Goal: Task Accomplishment & Management: Use online tool/utility

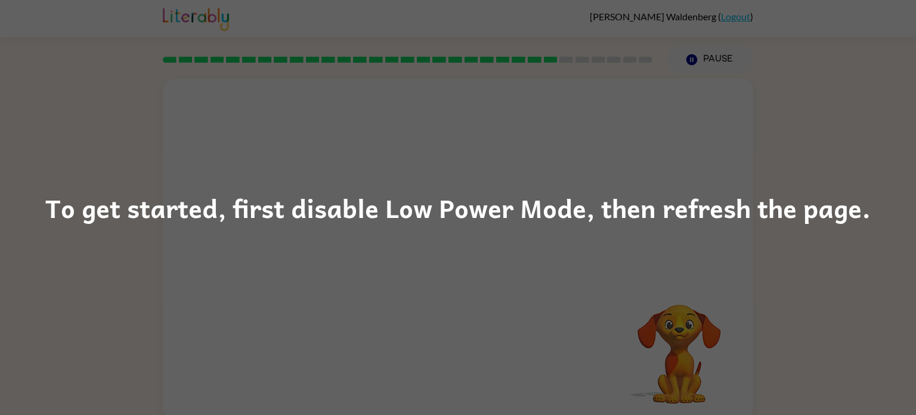
click at [768, 238] on div "To get started, first disable Low Power Mode, then refresh the page." at bounding box center [458, 207] width 916 height 415
click at [886, 98] on div "To get started, first disable Low Power Mode, then refresh the page." at bounding box center [458, 207] width 916 height 415
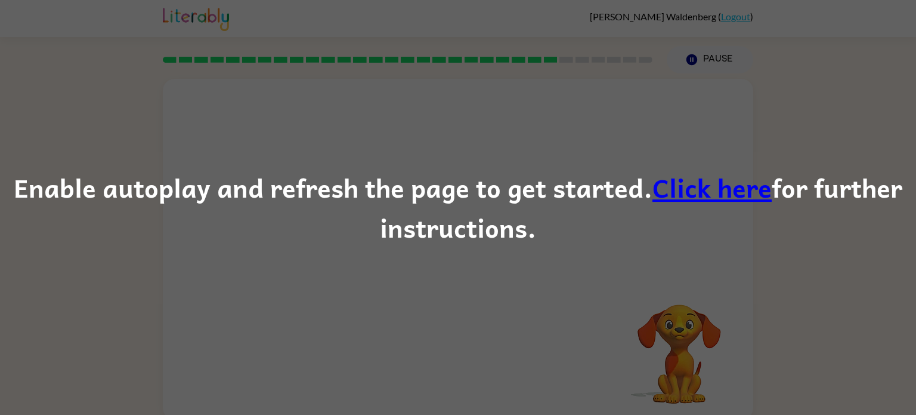
click at [710, 191] on link "Click here" at bounding box center [712, 187] width 119 height 40
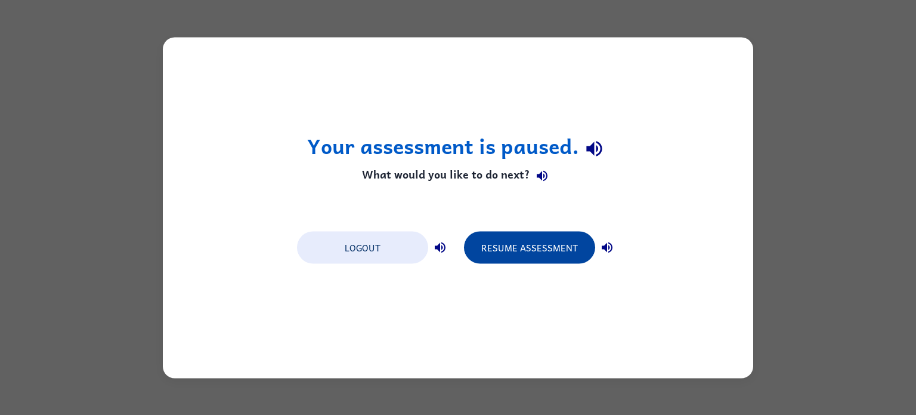
click at [508, 249] on button "Resume Assessment" at bounding box center [529, 247] width 131 height 32
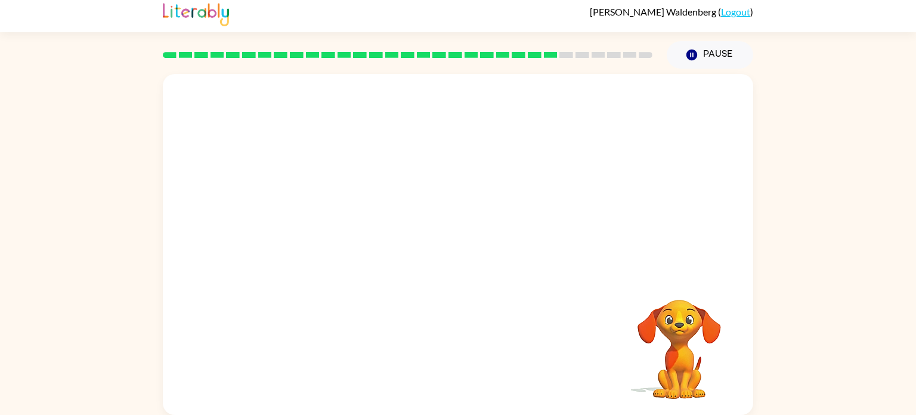
scroll to position [5, 0]
click at [468, 246] on button "button" at bounding box center [458, 250] width 76 height 44
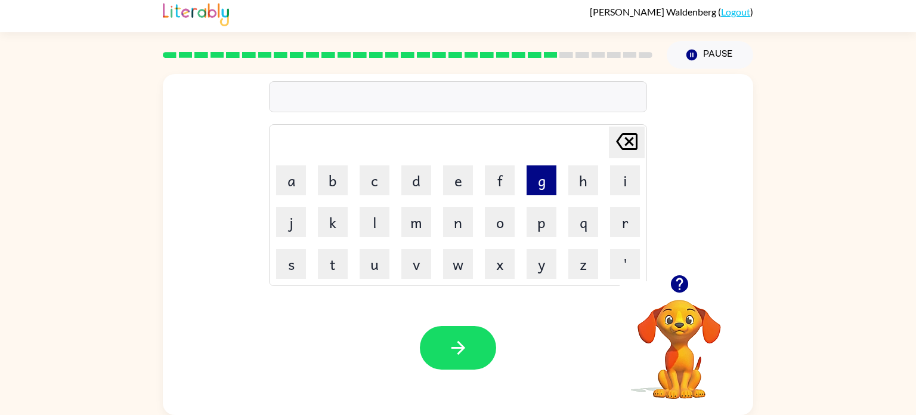
click at [536, 182] on button "g" at bounding box center [542, 180] width 30 height 30
drag, startPoint x: 488, startPoint y: 214, endPoint x: 485, endPoint y: 207, distance: 8.0
click at [485, 207] on button "o" at bounding box center [500, 222] width 30 height 30
click at [335, 170] on button "b" at bounding box center [333, 180] width 30 height 30
click at [372, 225] on button "l" at bounding box center [375, 222] width 30 height 30
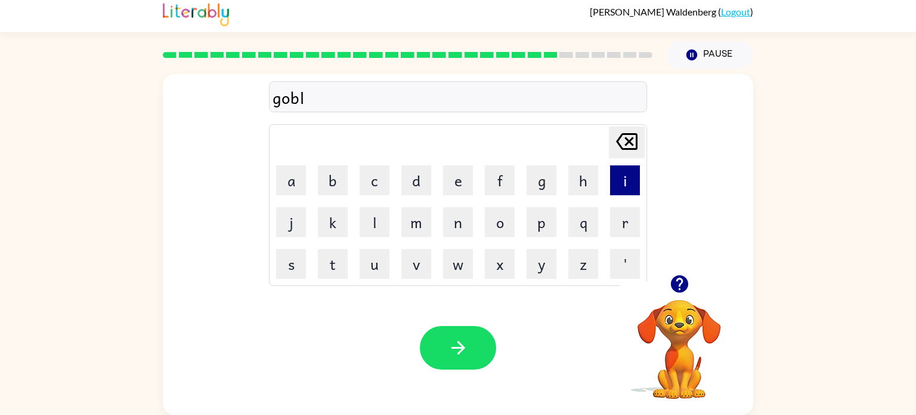
click at [630, 183] on button "i" at bounding box center [625, 180] width 30 height 30
click at [457, 220] on button "n" at bounding box center [458, 222] width 30 height 30
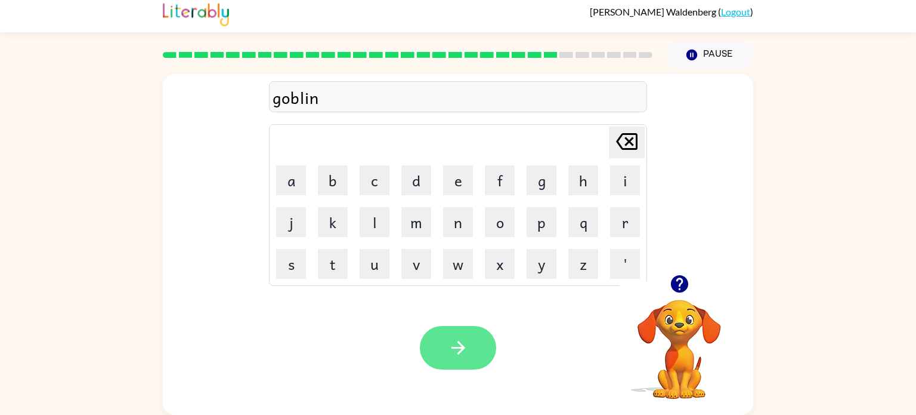
click at [479, 338] on button "button" at bounding box center [458, 348] width 76 height 44
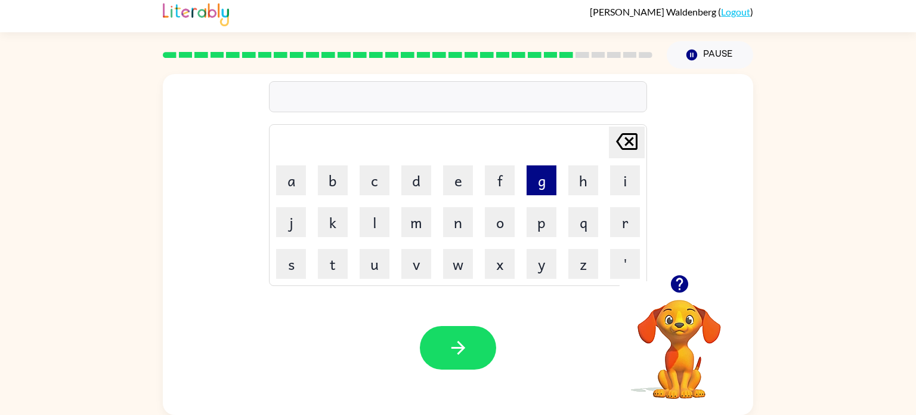
click at [547, 171] on button "g" at bounding box center [542, 180] width 30 height 30
click at [492, 219] on button "o" at bounding box center [500, 222] width 30 height 30
click at [410, 262] on button "v" at bounding box center [416, 264] width 30 height 30
click at [460, 171] on button "e" at bounding box center [458, 180] width 30 height 30
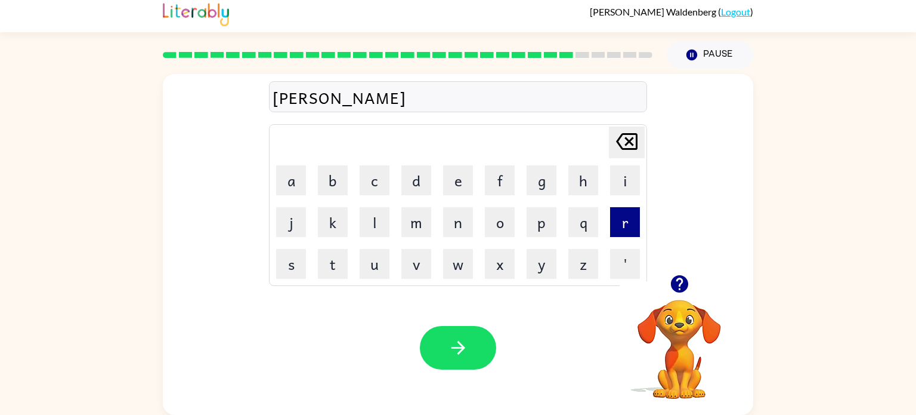
click at [613, 216] on button "r" at bounding box center [625, 222] width 30 height 30
click at [407, 228] on button "m" at bounding box center [416, 222] width 30 height 30
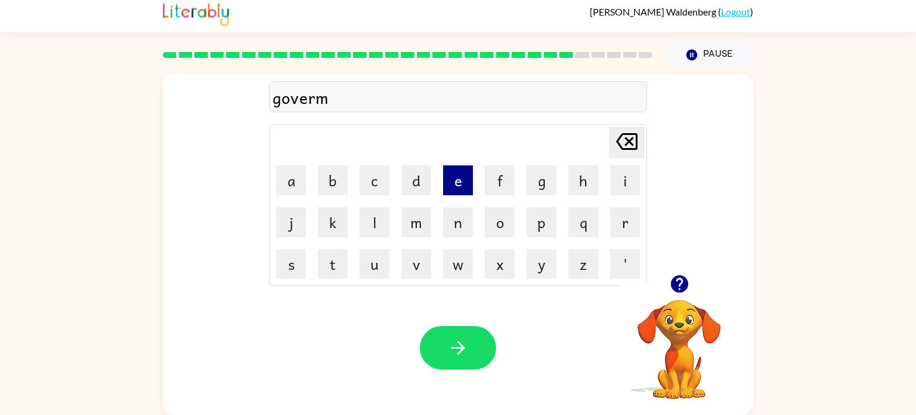
click at [463, 180] on button "e" at bounding box center [458, 180] width 30 height 30
click at [449, 219] on button "n" at bounding box center [458, 222] width 30 height 30
click at [330, 271] on button "t" at bounding box center [333, 264] width 30 height 30
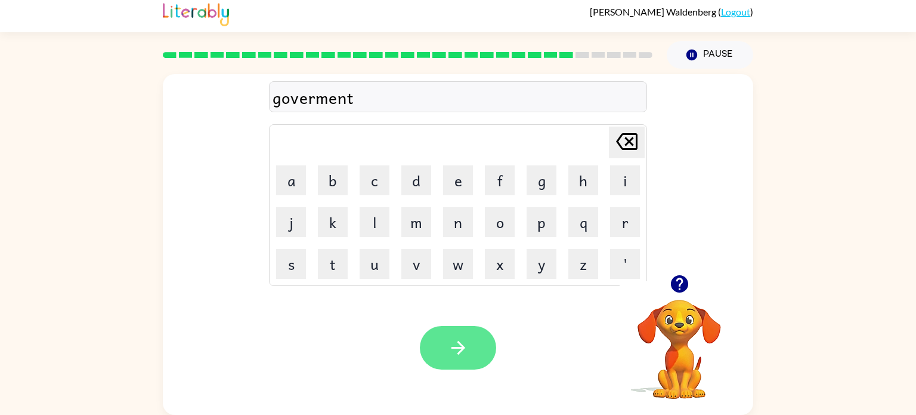
click at [466, 348] on icon "button" at bounding box center [458, 347] width 21 height 21
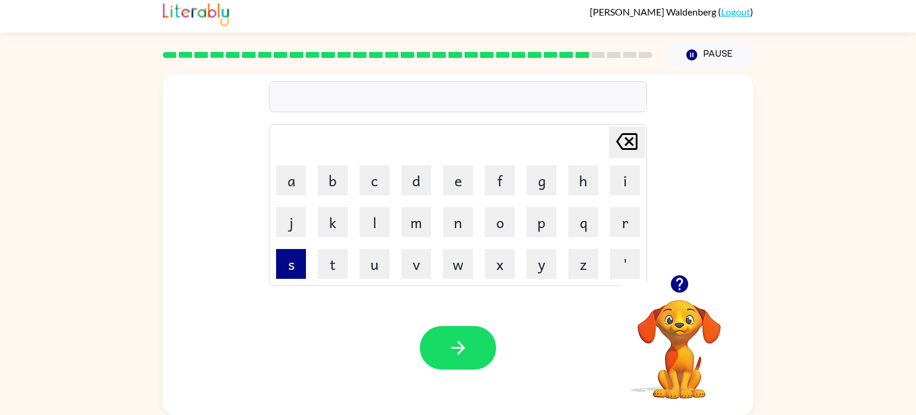
click at [292, 257] on button "s" at bounding box center [291, 264] width 30 height 30
click at [332, 265] on button "t" at bounding box center [333, 264] width 30 height 30
click at [618, 214] on button "r" at bounding box center [625, 222] width 30 height 30
click at [301, 173] on button "a" at bounding box center [291, 180] width 30 height 30
click at [624, 175] on button "i" at bounding box center [625, 180] width 30 height 30
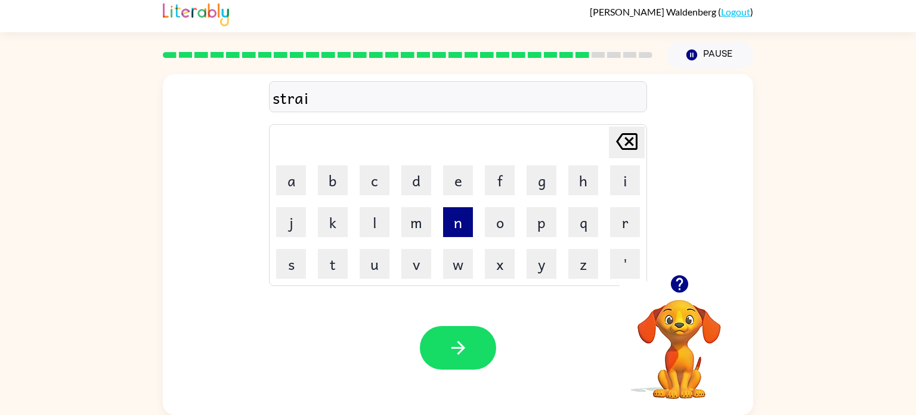
click at [457, 217] on button "n" at bounding box center [458, 222] width 30 height 30
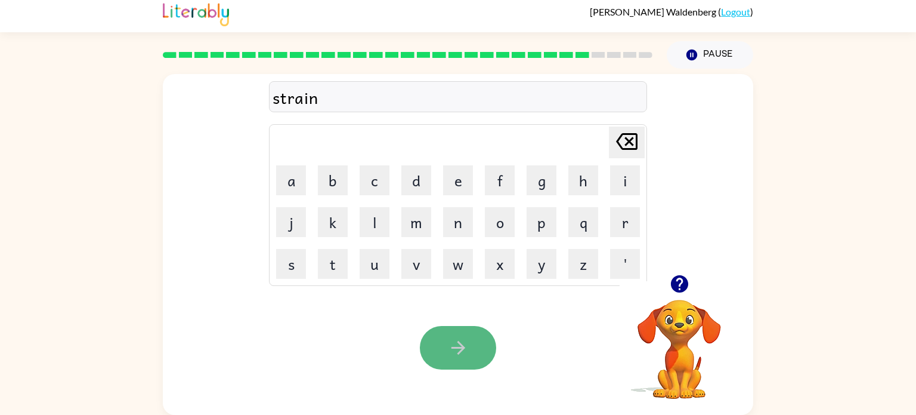
click at [449, 364] on button "button" at bounding box center [458, 348] width 76 height 44
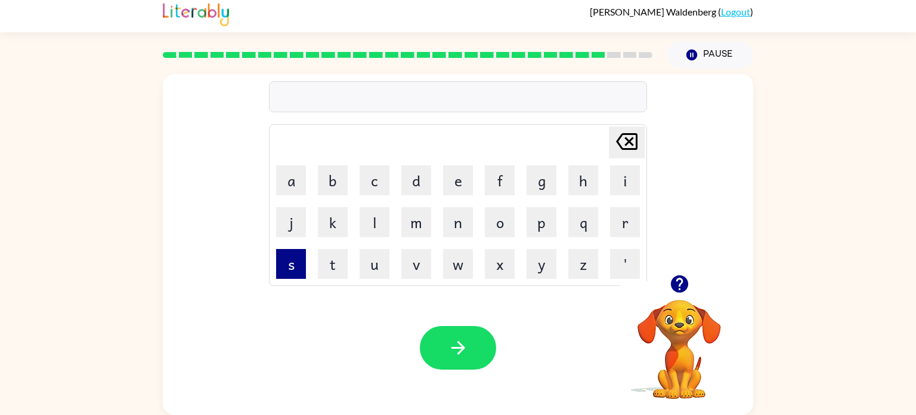
click at [292, 259] on button "s" at bounding box center [291, 264] width 30 height 30
click at [576, 178] on button "h" at bounding box center [583, 180] width 30 height 30
click at [301, 180] on button "a" at bounding box center [291, 180] width 30 height 30
click at [545, 226] on button "p" at bounding box center [542, 222] width 30 height 30
click at [455, 185] on button "e" at bounding box center [458, 180] width 30 height 30
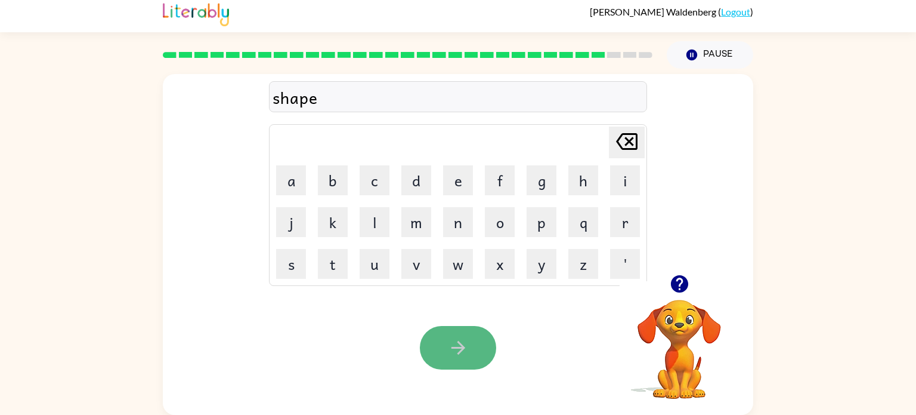
click at [474, 332] on button "button" at bounding box center [458, 348] width 76 height 44
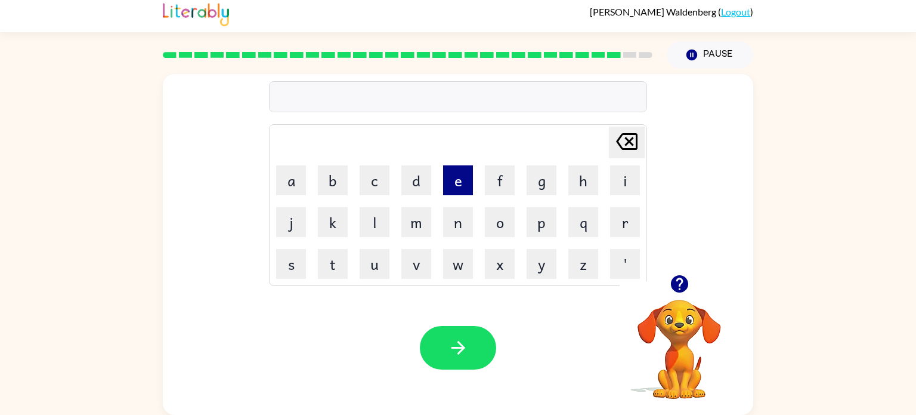
click at [456, 174] on button "e" at bounding box center [458, 180] width 30 height 30
click at [495, 253] on button "x" at bounding box center [500, 264] width 30 height 30
click at [453, 177] on button "e" at bounding box center [458, 180] width 30 height 30
click at [371, 221] on button "l" at bounding box center [375, 222] width 30 height 30
click at [457, 188] on button "e" at bounding box center [458, 180] width 30 height 30
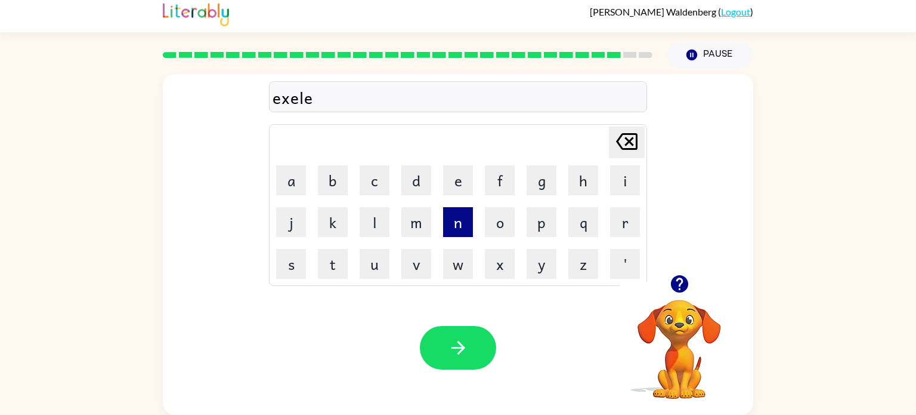
click at [456, 215] on button "n" at bounding box center [458, 222] width 30 height 30
click at [329, 265] on button "t" at bounding box center [333, 264] width 30 height 30
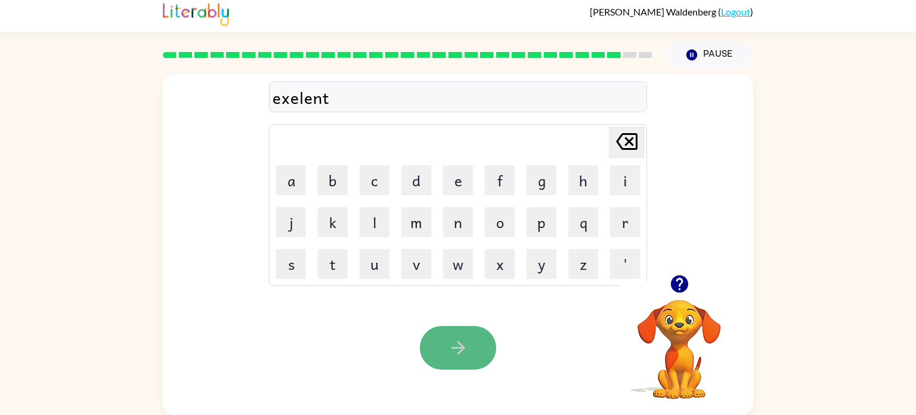
click at [469, 338] on button "button" at bounding box center [458, 348] width 76 height 44
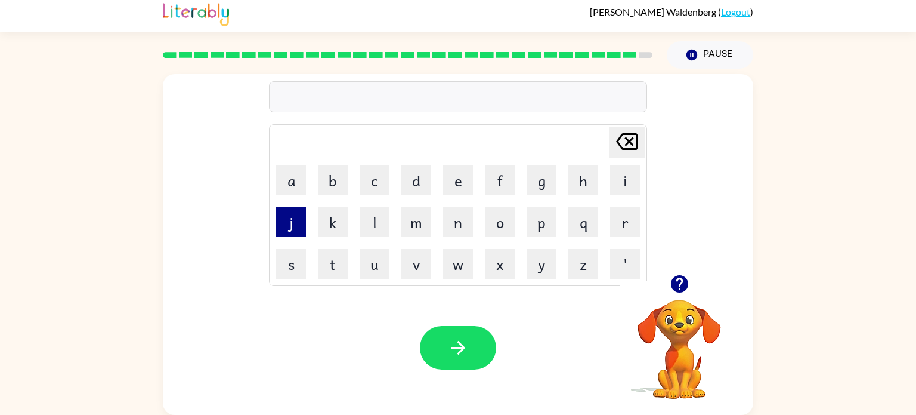
click at [298, 211] on button "j" at bounding box center [291, 222] width 30 height 30
click at [294, 172] on button "a" at bounding box center [291, 180] width 30 height 30
click at [446, 264] on button "w" at bounding box center [458, 264] width 30 height 30
click at [338, 186] on button "b" at bounding box center [333, 180] width 30 height 30
click at [626, 224] on button "r" at bounding box center [625, 222] width 30 height 30
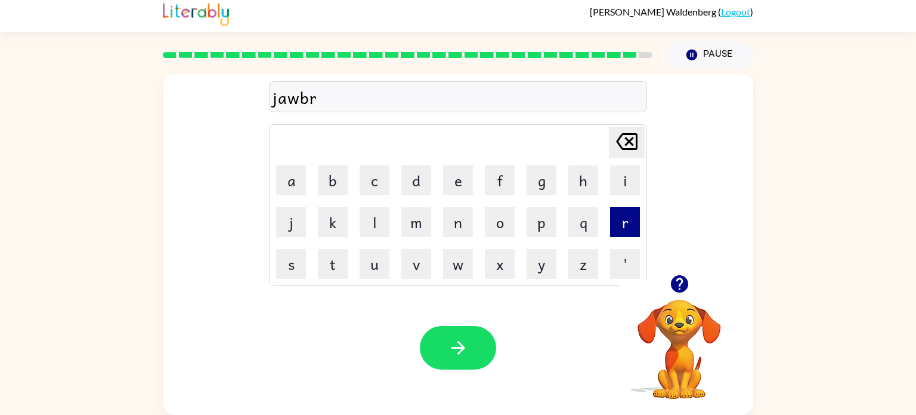
click at [626, 224] on button "r" at bounding box center [625, 222] width 30 height 30
click at [636, 130] on icon "[PERSON_NAME] last character input" at bounding box center [627, 141] width 29 height 29
click at [293, 172] on button "a" at bounding box center [291, 180] width 30 height 30
click at [338, 227] on button "k" at bounding box center [333, 222] width 30 height 30
click at [449, 170] on button "e" at bounding box center [458, 180] width 30 height 30
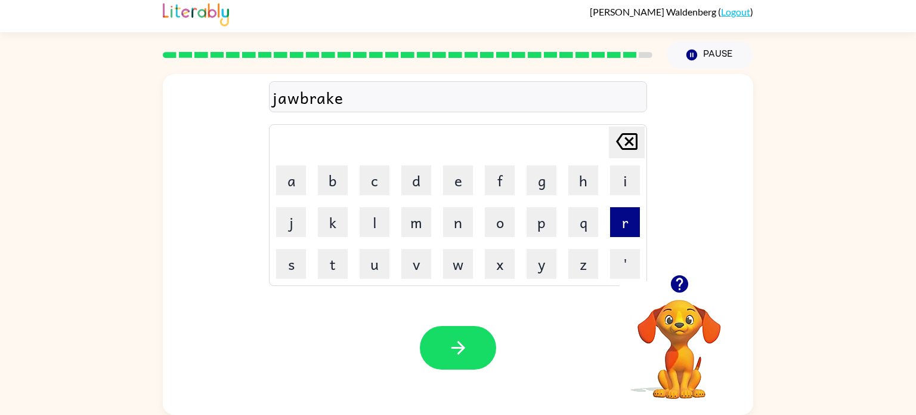
click at [613, 218] on button "r" at bounding box center [625, 222] width 30 height 30
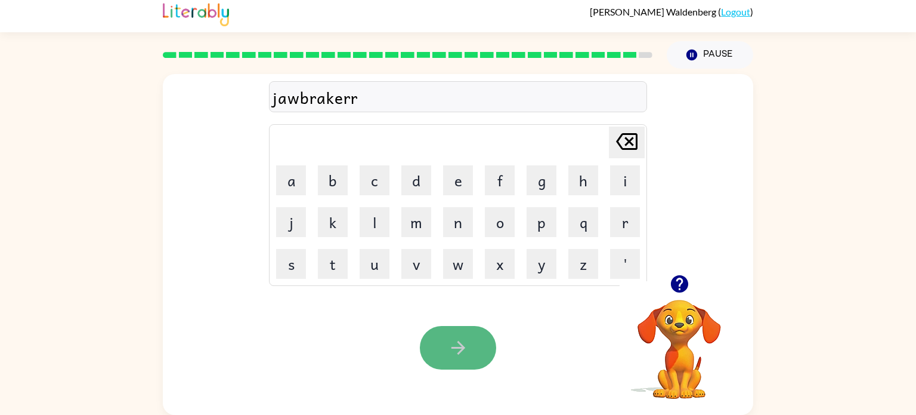
click at [449, 336] on button "button" at bounding box center [458, 348] width 76 height 44
